Goal: Task Accomplishment & Management: Complete application form

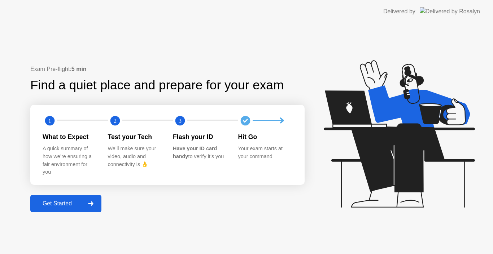
click at [60, 199] on button "Get Started" at bounding box center [65, 203] width 71 height 17
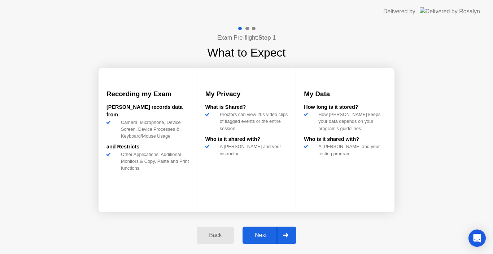
click at [255, 237] on div "Next" at bounding box center [261, 235] width 32 height 6
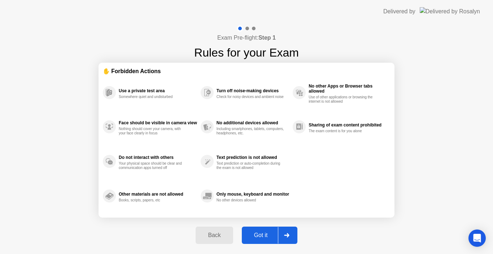
click at [446, 169] on div "Exam Pre-flight: Step 1 Rules for your Exam ✋ Forbidden Actions Use a private t…" at bounding box center [246, 138] width 493 height 231
click at [257, 236] on div "Got it" at bounding box center [261, 235] width 34 height 6
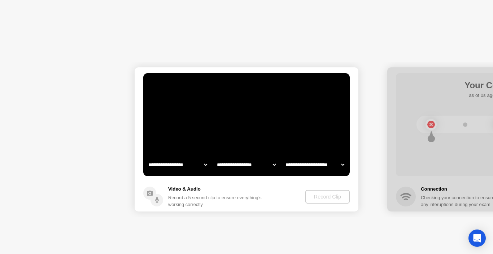
select select "**********"
select select "*******"
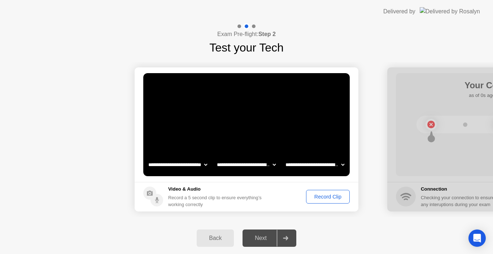
click at [344, 195] on div "Record Clip" at bounding box center [328, 197] width 39 height 6
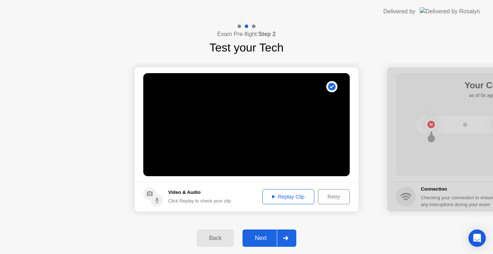
click at [263, 238] on div "Next" at bounding box center [261, 238] width 32 height 6
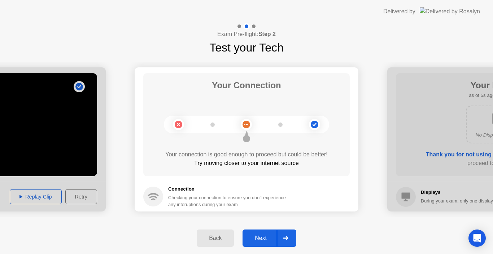
click at [265, 236] on div "Next" at bounding box center [261, 238] width 32 height 6
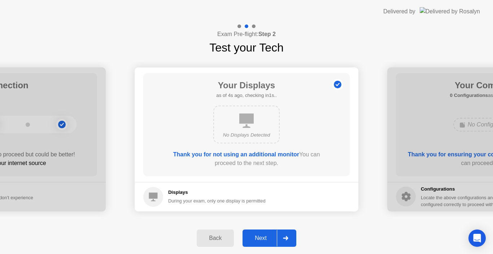
click at [262, 239] on div "Next" at bounding box center [261, 238] width 32 height 6
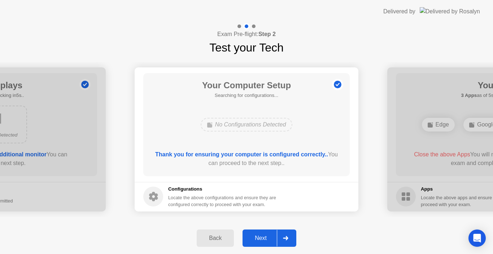
click at [263, 235] on div "Next" at bounding box center [261, 238] width 32 height 6
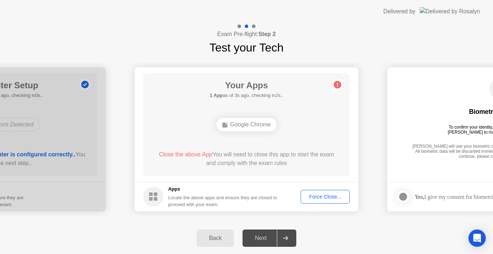
click at [233, 119] on div "Google Chrome" at bounding box center [247, 125] width 60 height 14
click at [233, 122] on div "Google Chrome" at bounding box center [247, 125] width 60 height 14
click at [307, 195] on div "Force Close..." at bounding box center [325, 197] width 44 height 6
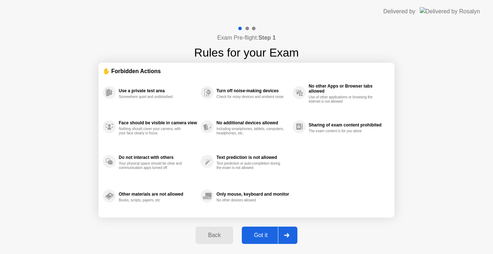
click at [267, 234] on div "Got it" at bounding box center [261, 235] width 34 height 6
select select "Available cameras"
select select "Available speakers"
select select "Available microphones"
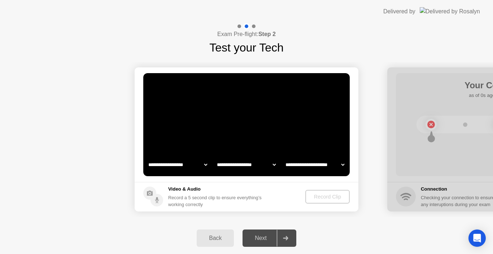
select select "*"
select select "**********"
select select "*******"
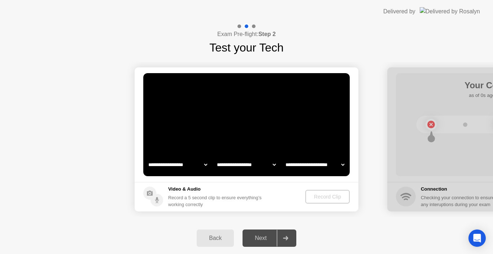
select select "*******"
click at [321, 199] on div "Record Clip" at bounding box center [328, 197] width 39 height 6
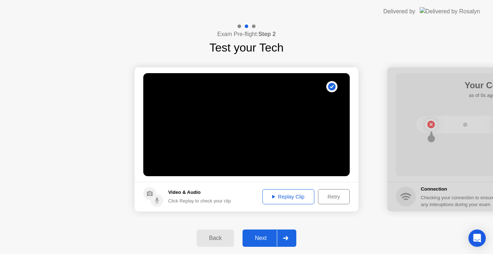
click at [264, 240] on div "Next" at bounding box center [261, 238] width 32 height 6
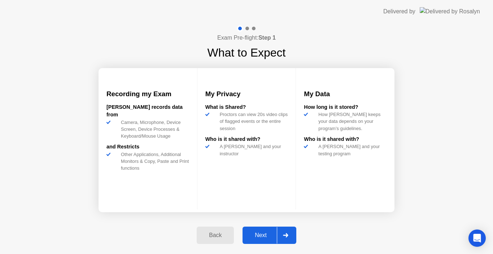
click at [264, 234] on div "Next" at bounding box center [261, 235] width 32 height 6
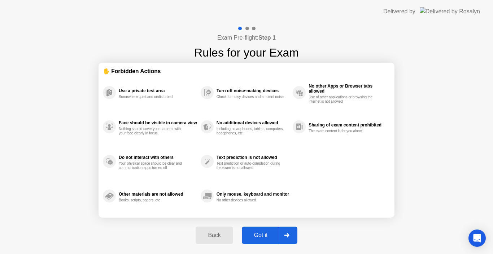
click at [264, 234] on div "Got it" at bounding box center [261, 235] width 34 height 6
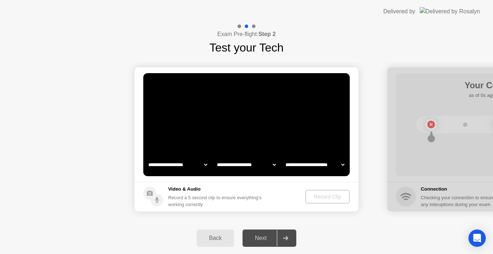
select select "**********"
select select "*******"
click at [330, 199] on div "Record Clip" at bounding box center [328, 197] width 39 height 6
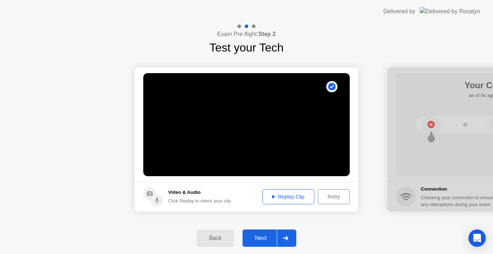
click at [258, 243] on button "Next" at bounding box center [270, 238] width 54 height 17
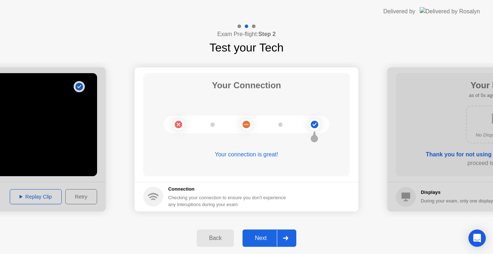
click at [252, 237] on div "Next" at bounding box center [261, 238] width 32 height 6
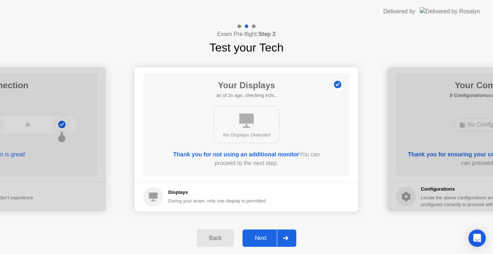
click at [263, 238] on div "Next" at bounding box center [261, 238] width 32 height 6
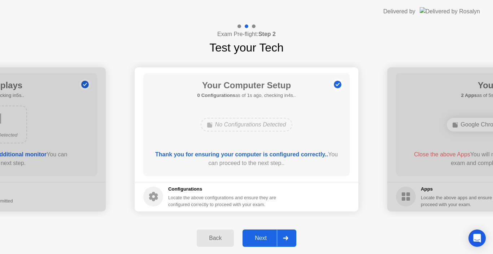
click at [263, 235] on div "Next" at bounding box center [261, 238] width 32 height 6
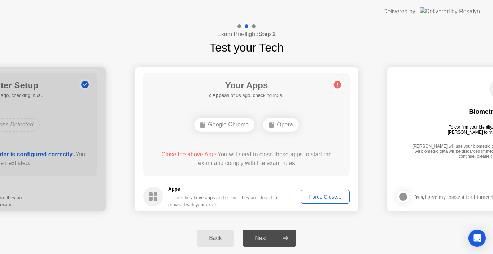
click at [308, 195] on div "Force Close..." at bounding box center [325, 197] width 44 height 6
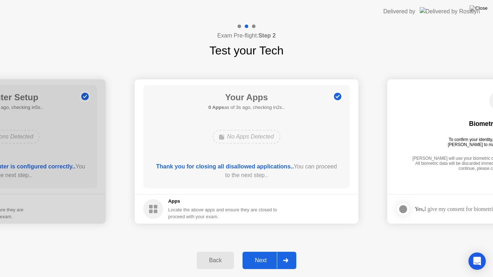
click at [267, 254] on button "Next" at bounding box center [270, 260] width 54 height 17
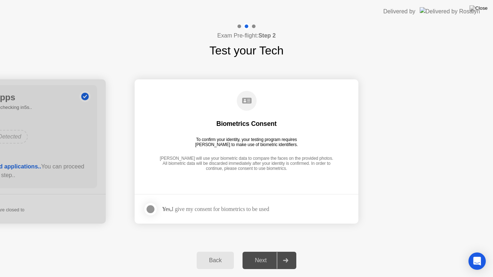
click at [153, 209] on div at bounding box center [150, 209] width 9 height 9
click at [269, 254] on div "Next" at bounding box center [261, 260] width 32 height 6
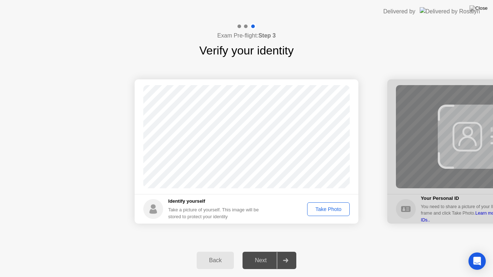
click at [327, 210] on div "Take Photo" at bounding box center [329, 209] width 38 height 6
click at [267, 254] on div "Next" at bounding box center [261, 260] width 32 height 6
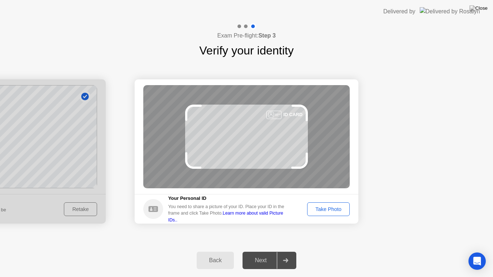
click at [332, 212] on div "Take Photo" at bounding box center [329, 209] width 38 height 6
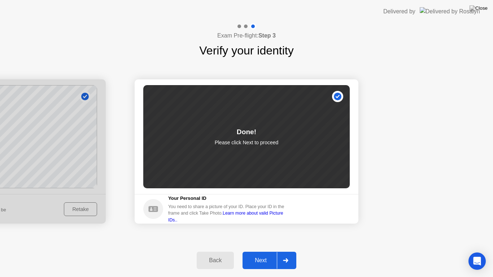
click at [270, 254] on div "Next" at bounding box center [261, 260] width 32 height 6
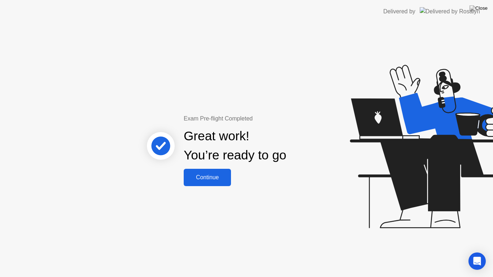
click at [218, 181] on div "Continue" at bounding box center [207, 177] width 43 height 6
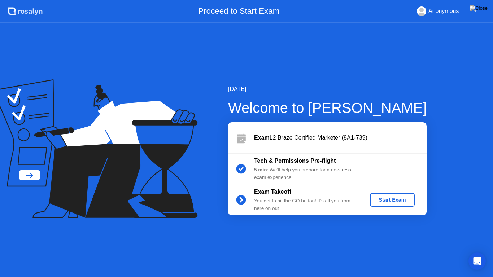
click at [395, 200] on div "Start Exam" at bounding box center [392, 200] width 39 height 6
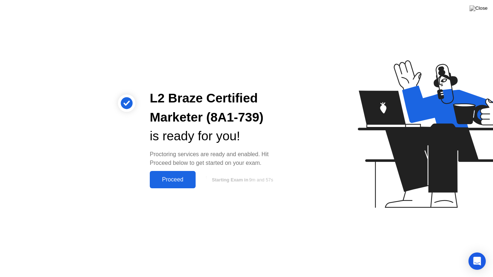
click at [176, 182] on div "Proceed" at bounding box center [173, 180] width 42 height 6
